Goal: Task Accomplishment & Management: Complete application form

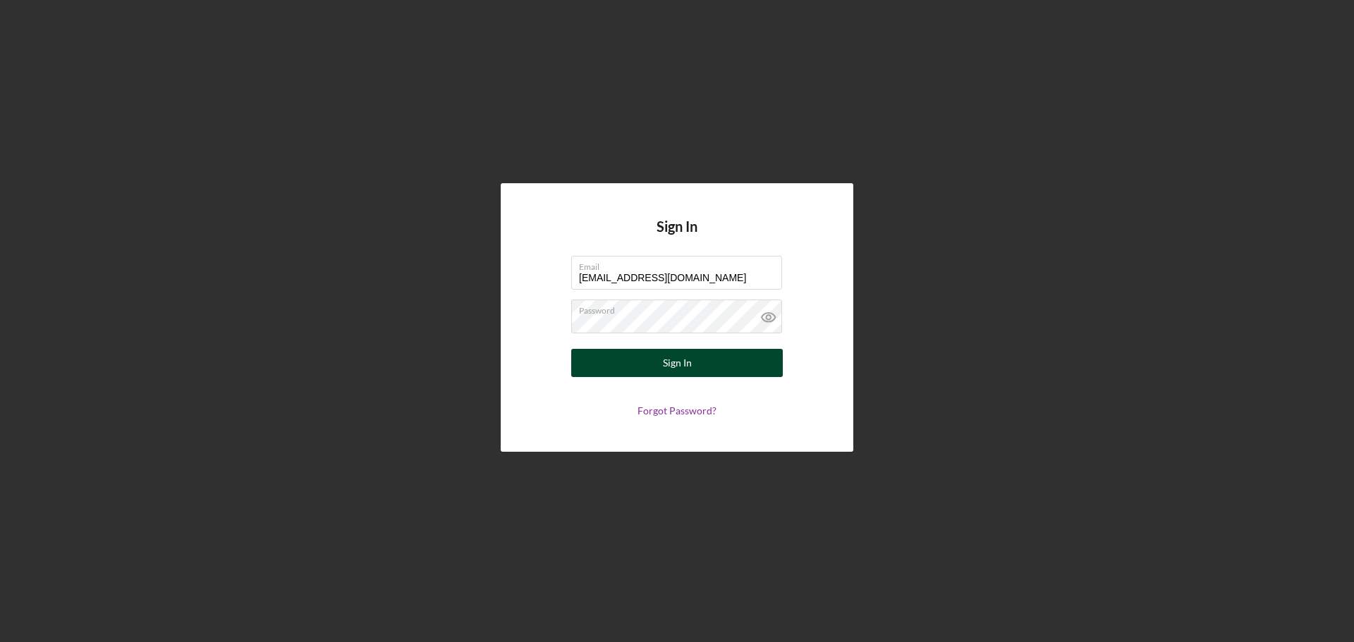
click at [690, 366] on div "Sign In" at bounding box center [677, 363] width 29 height 28
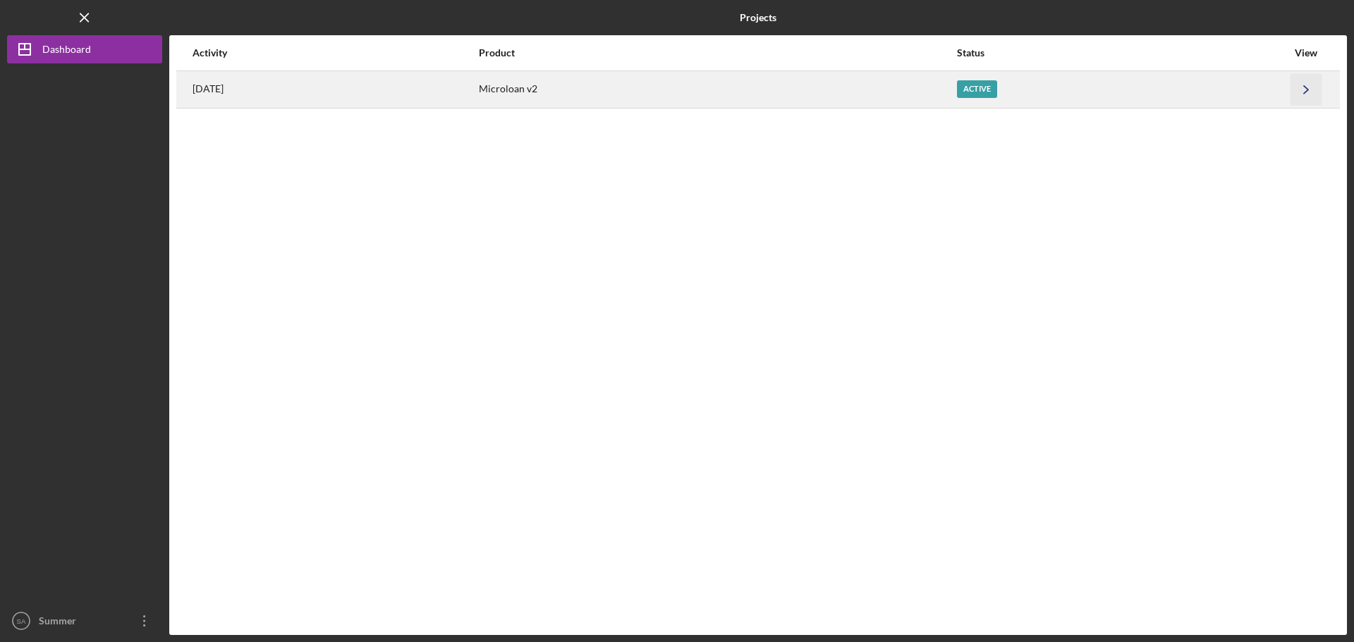
click at [1294, 82] on icon "Icon/Navigate" at bounding box center [1307, 89] width 32 height 32
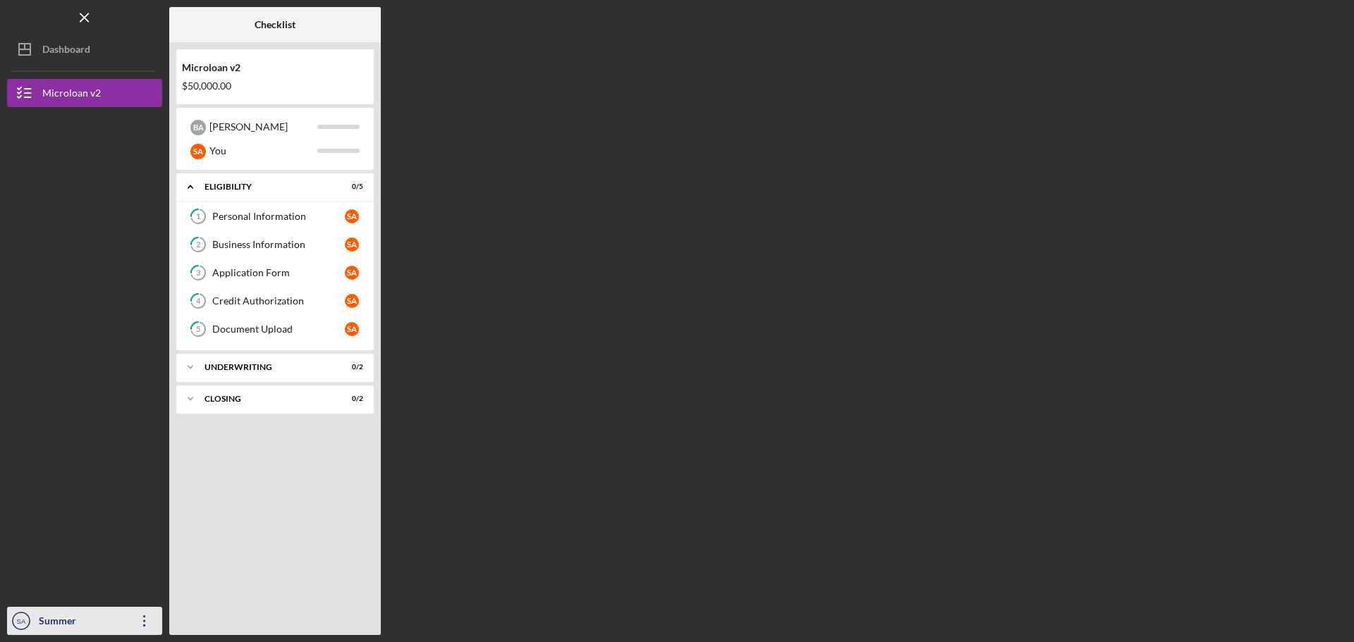
click at [150, 621] on icon "Icon/Overflow" at bounding box center [144, 621] width 35 height 35
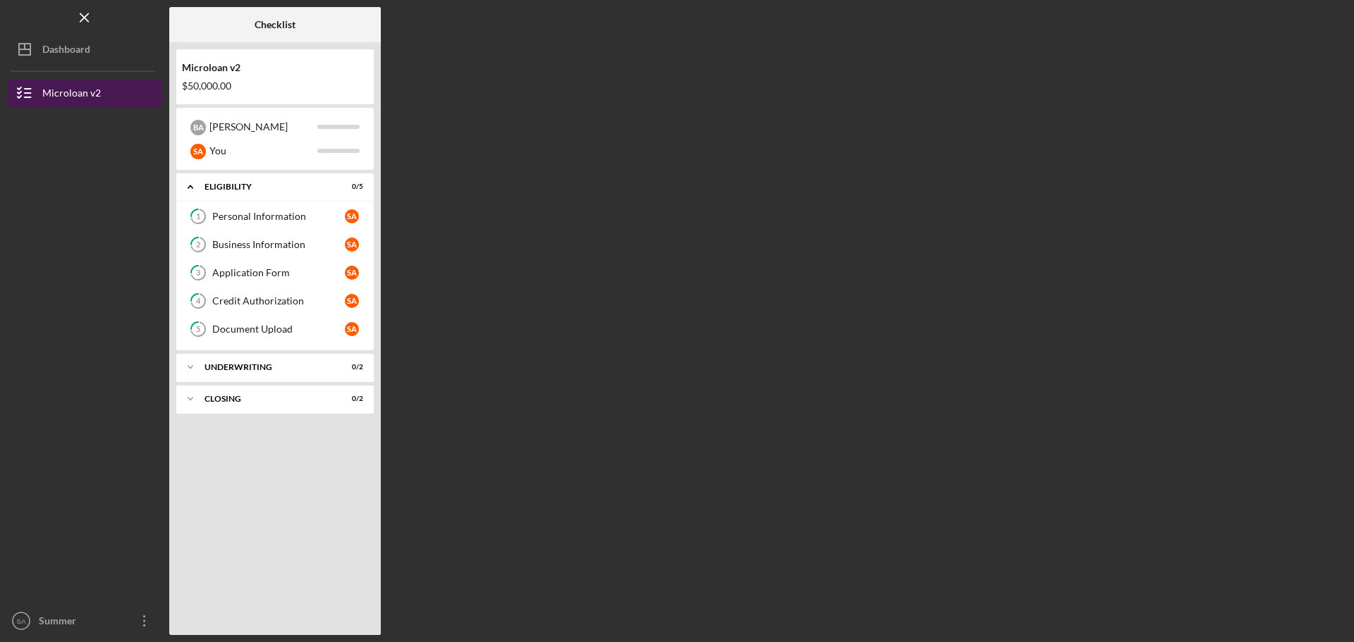
click at [71, 93] on div "Microloan v2" at bounding box center [71, 95] width 59 height 32
click at [29, 96] on icon "button" at bounding box center [24, 92] width 35 height 35
click at [44, 95] on div "Microloan v2" at bounding box center [71, 95] width 59 height 32
click at [311, 25] on div at bounding box center [345, 24] width 71 height 35
click at [278, 365] on div "Underwriting" at bounding box center [281, 367] width 152 height 8
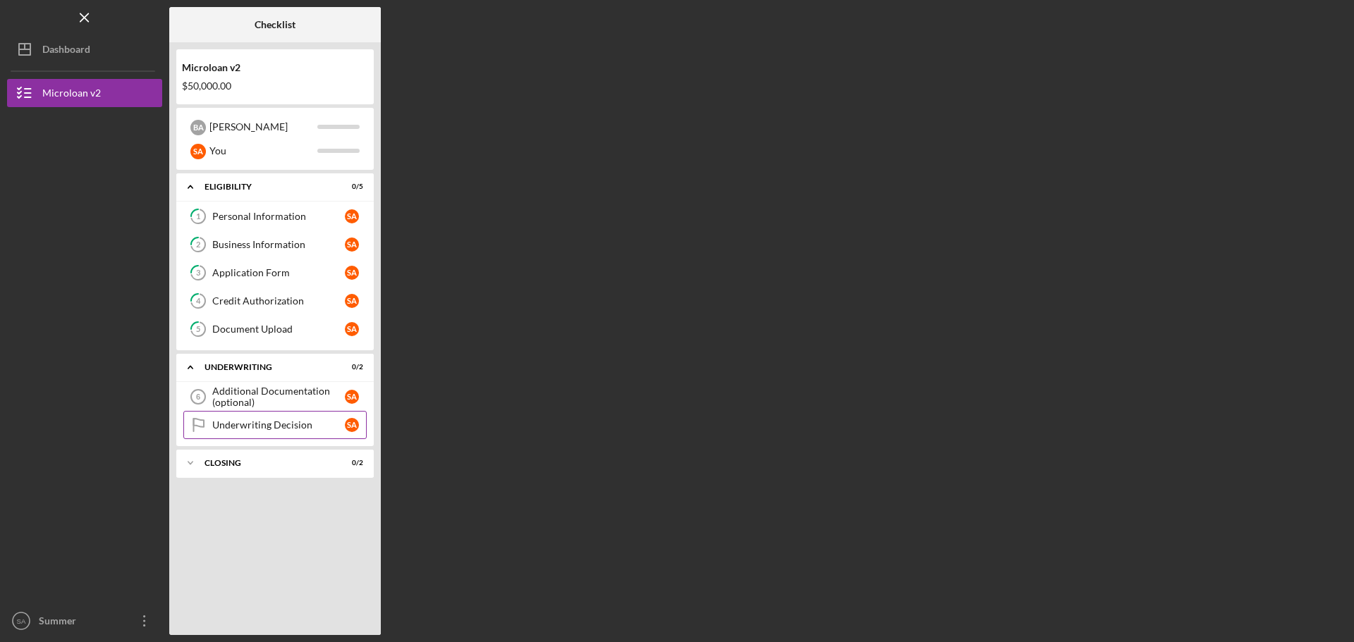
click at [251, 431] on div "Underwriting Decision" at bounding box center [278, 425] width 133 height 11
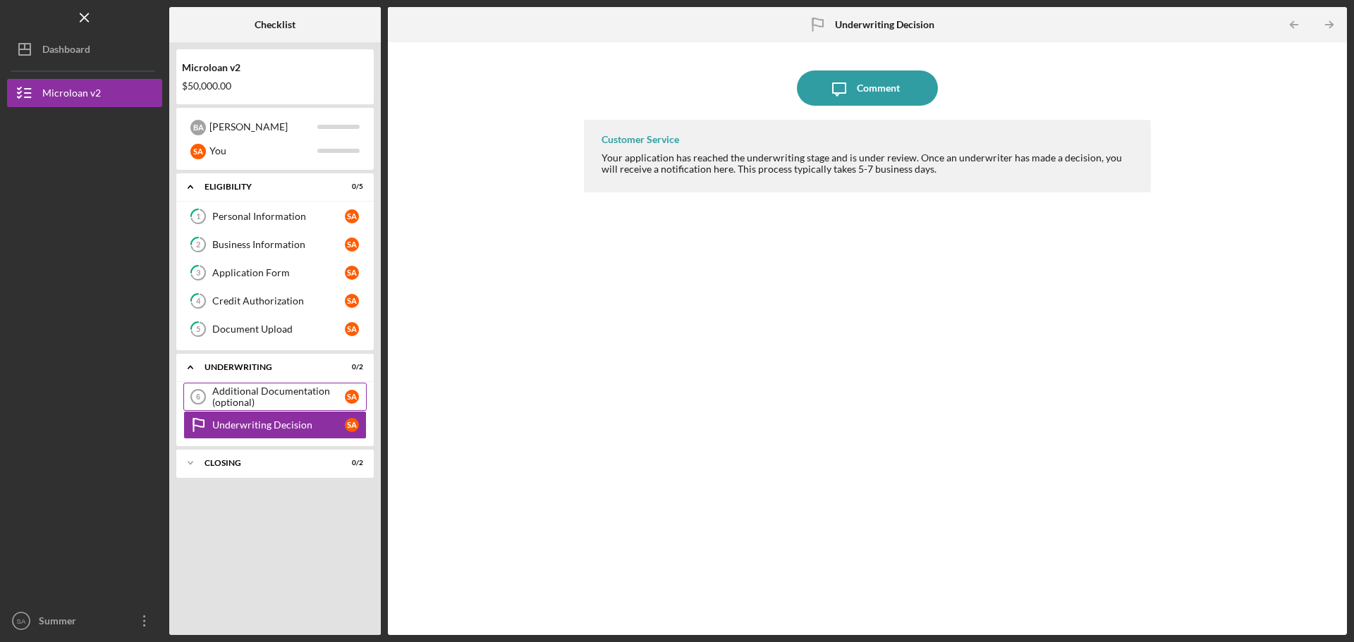
click at [316, 384] on link "Additional Documentation (optional) 6 Additional Documentation (optional) S A" at bounding box center [274, 397] width 183 height 28
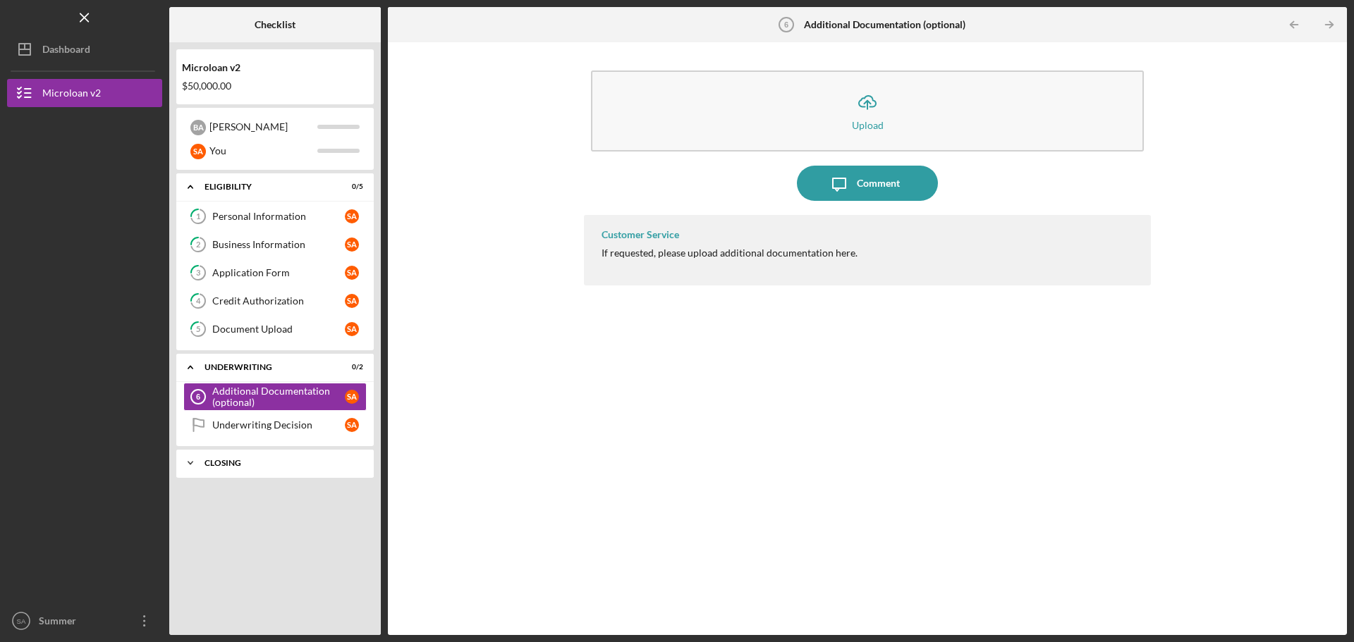
click at [261, 468] on div "Icon/Expander Closing 0 / 2" at bounding box center [274, 463] width 197 height 28
click at [234, 528] on link "Amortization Schedule & [DATE] Amortization Schedule & APR S A" at bounding box center [274, 521] width 183 height 28
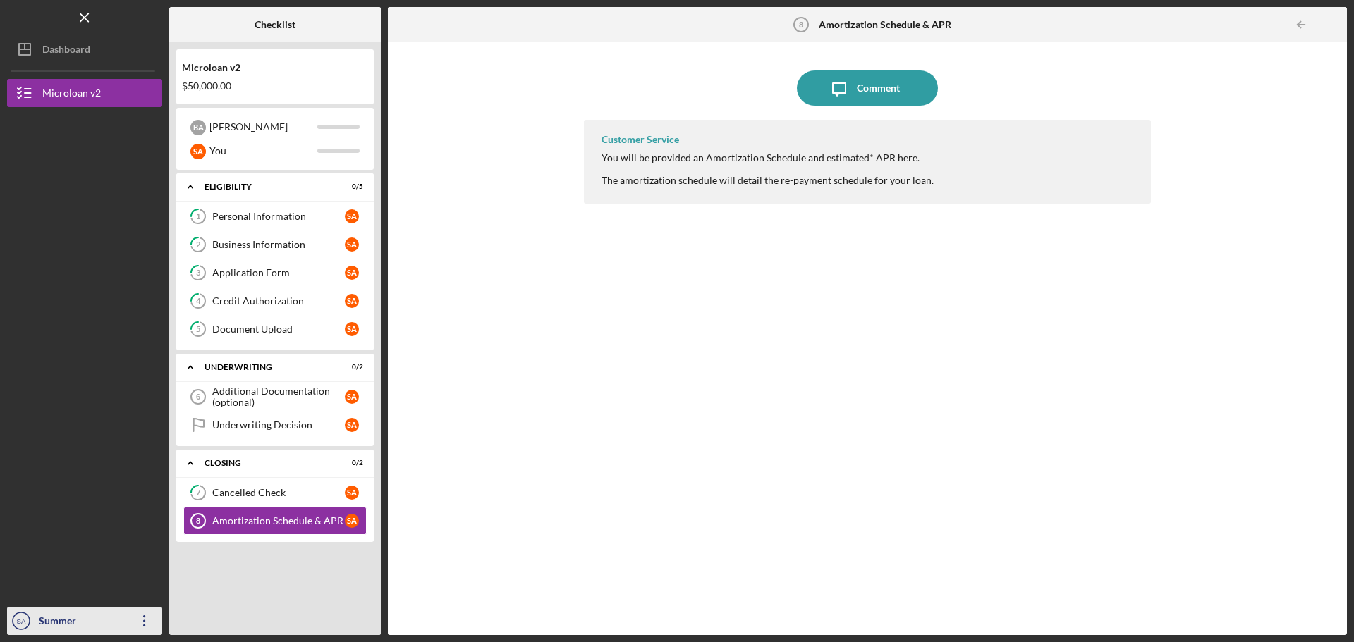
click at [97, 617] on div "Summer [PERSON_NAME]" at bounding box center [81, 635] width 92 height 56
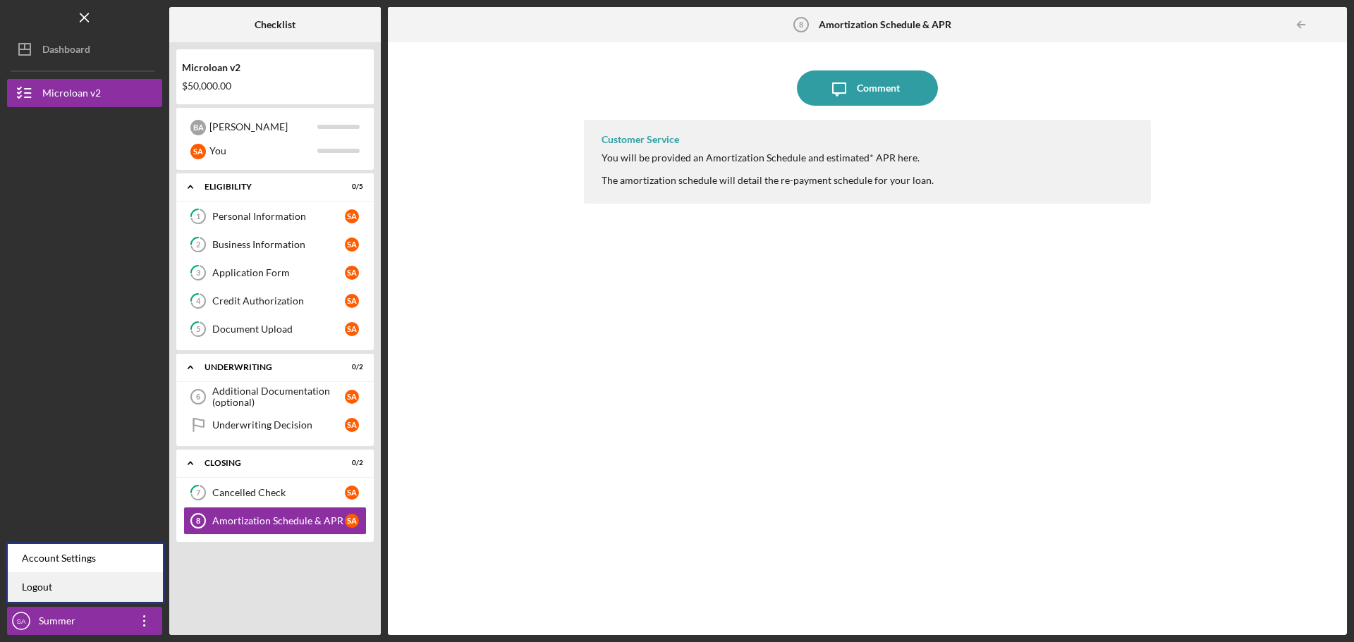
click at [43, 587] on link "Logout" at bounding box center [85, 587] width 155 height 29
